Goal: Task Accomplishment & Management: Manage account settings

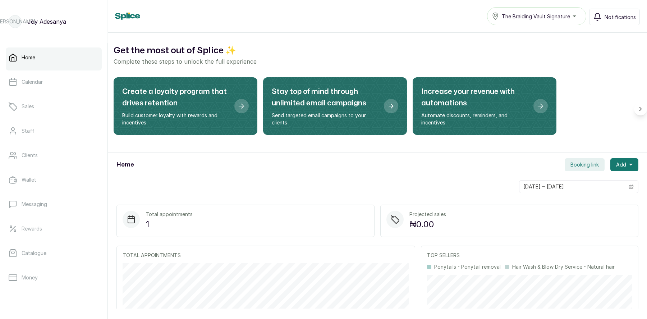
click at [528, 20] on div "The Braiding Vault Signature" at bounding box center [536, 16] width 90 height 9
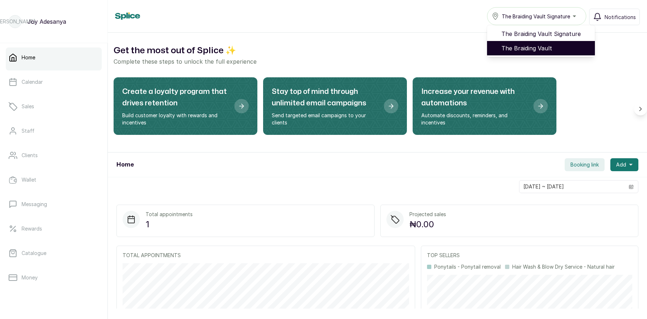
click at [533, 48] on span "The Braiding Vault" at bounding box center [545, 48] width 88 height 9
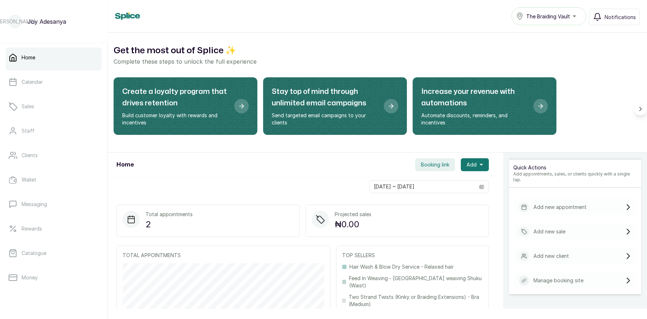
click at [541, 23] on button "The Braiding Vault" at bounding box center [548, 16] width 75 height 18
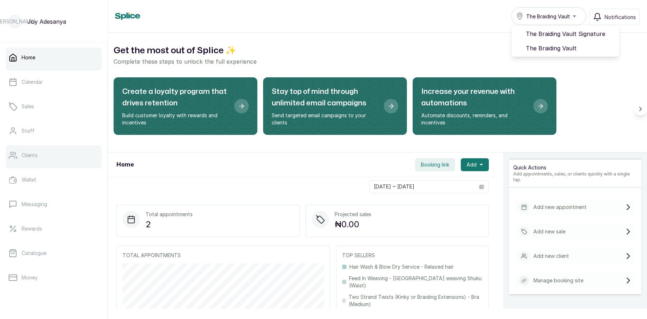
click at [28, 157] on p "Clients" at bounding box center [30, 155] width 16 height 7
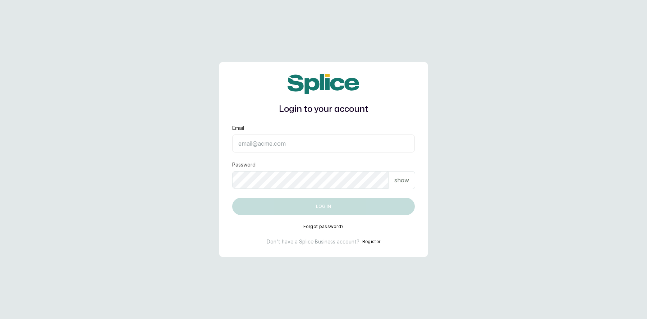
click at [260, 131] on div "Email" at bounding box center [323, 138] width 182 height 28
click at [261, 143] on input "Email" at bounding box center [323, 143] width 182 height 18
type input "layo@withsplice.com"
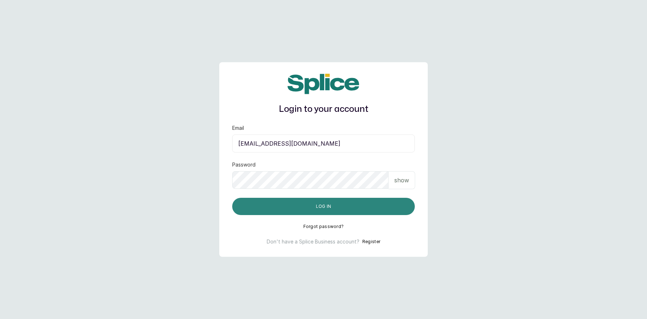
click at [322, 206] on button "Log in" at bounding box center [323, 206] width 182 height 17
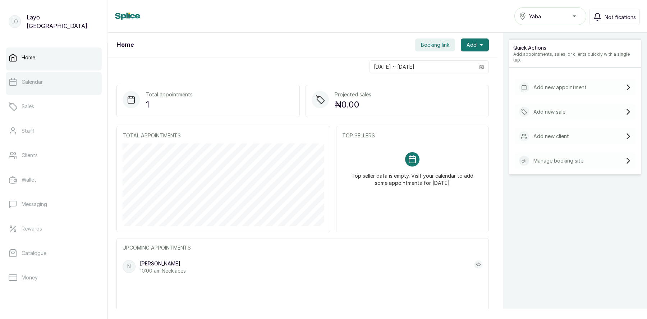
click at [40, 80] on p "Calendar" at bounding box center [32, 81] width 21 height 7
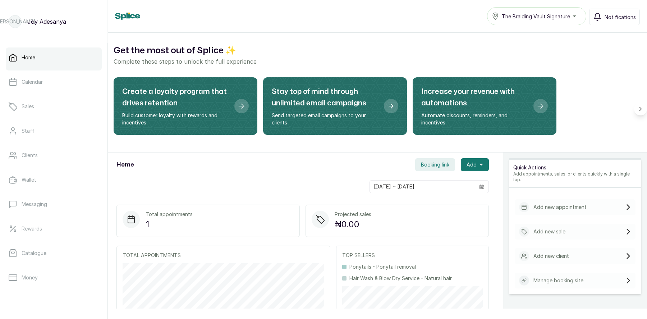
click at [538, 22] on button "The Braiding Vault Signature" at bounding box center [536, 16] width 99 height 18
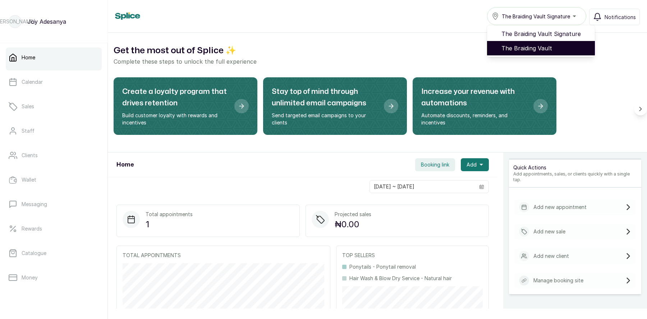
click at [539, 47] on span "The Braiding Vault" at bounding box center [545, 48] width 88 height 9
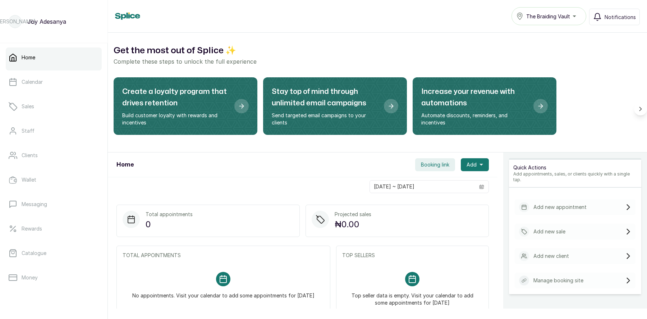
click at [435, 163] on span "Booking link" at bounding box center [435, 164] width 28 height 7
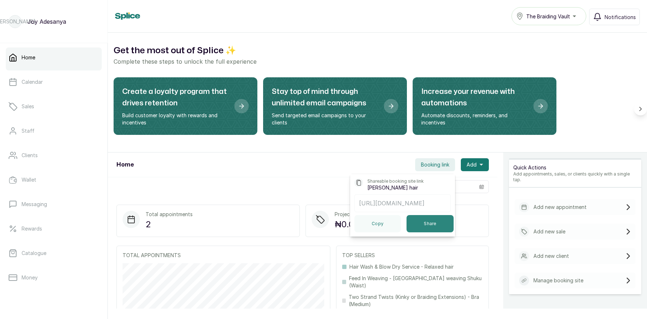
click at [426, 222] on button "Share" at bounding box center [429, 223] width 47 height 17
